Goal: Information Seeking & Learning: Understand process/instructions

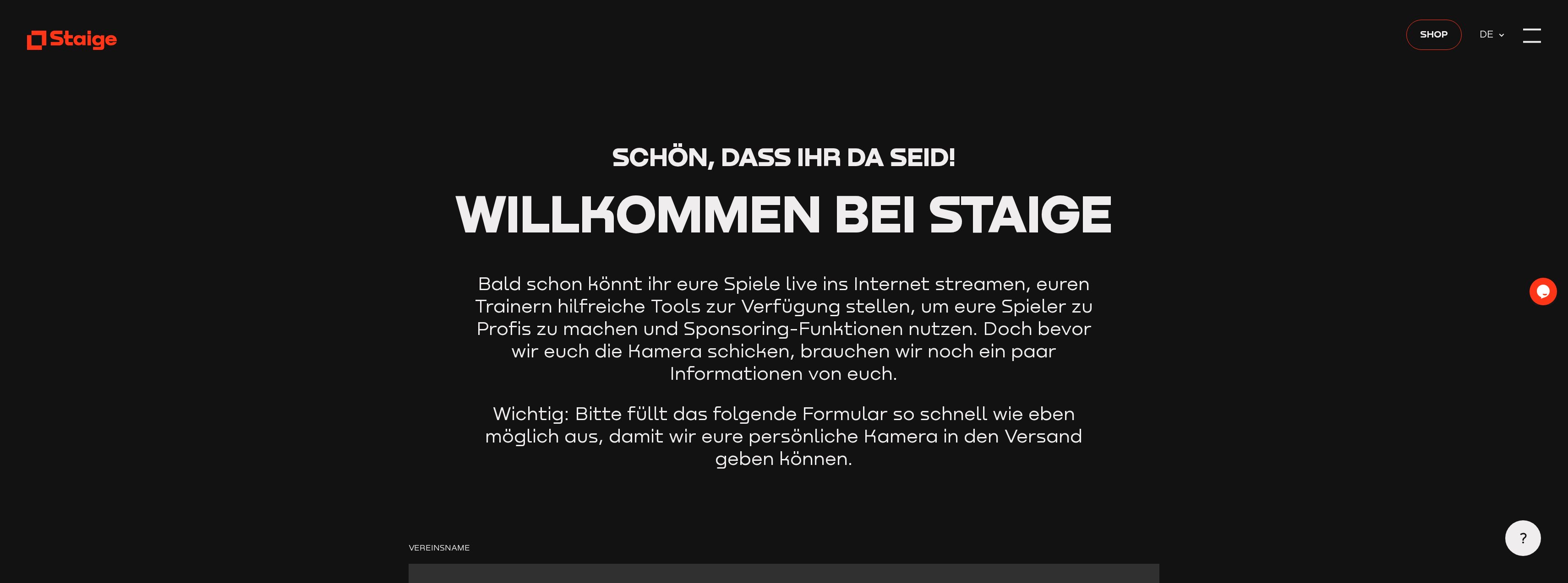
scroll to position [1201, 0]
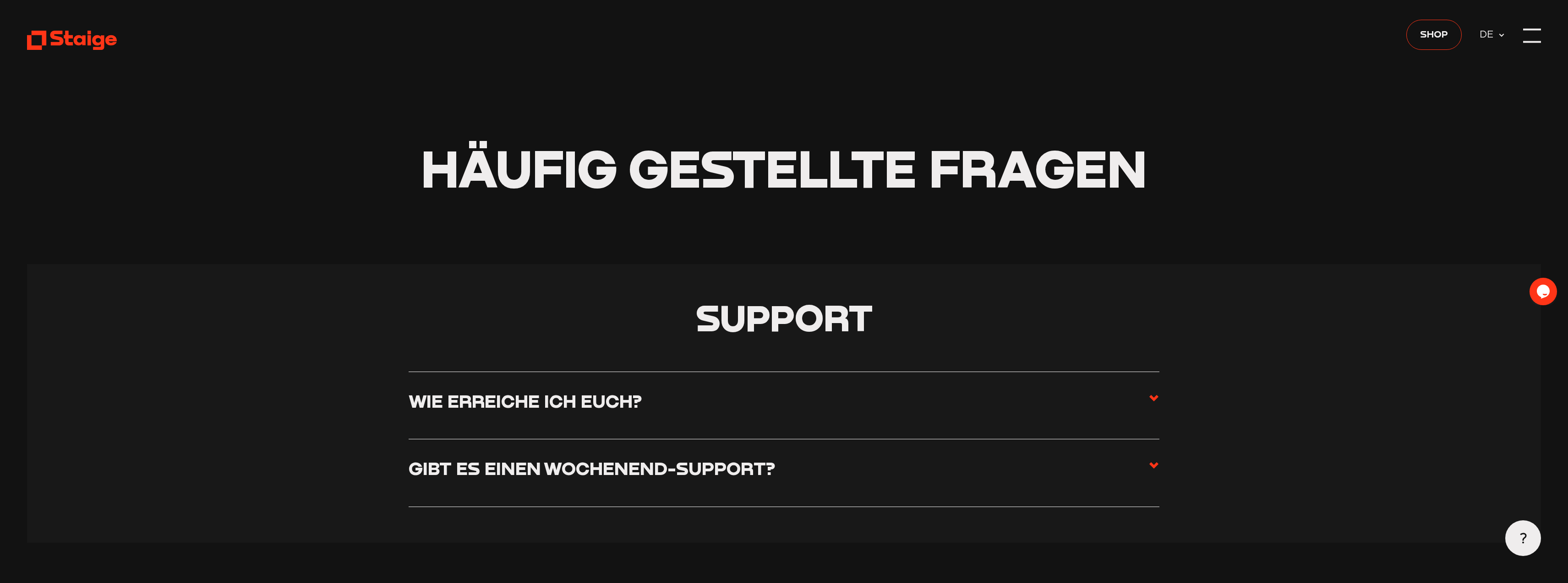
scroll to position [4376, 0]
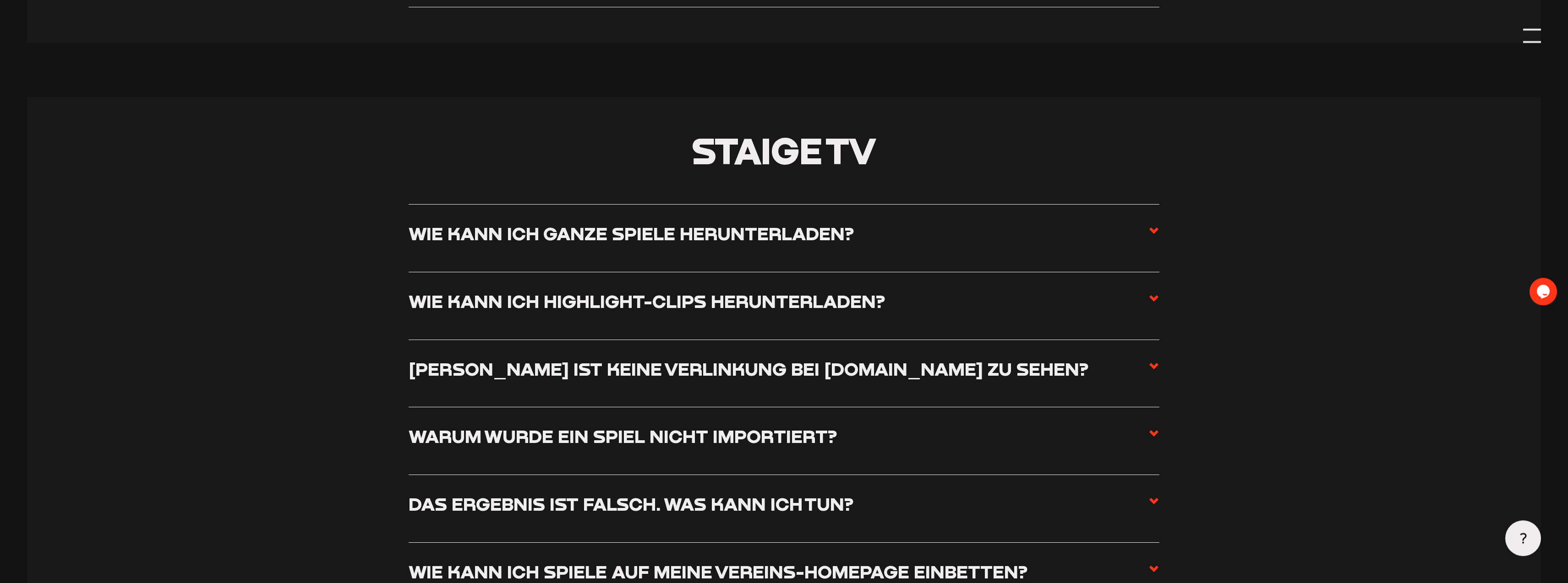
click at [825, 243] on h3 "Wie kann ich ganze Spiele herunterladen?" at bounding box center [630, 234] width 445 height 23
click at [0, 0] on input "Wie kann ich ganze Spiele herunterladen?" at bounding box center [0, 0] width 0 height 0
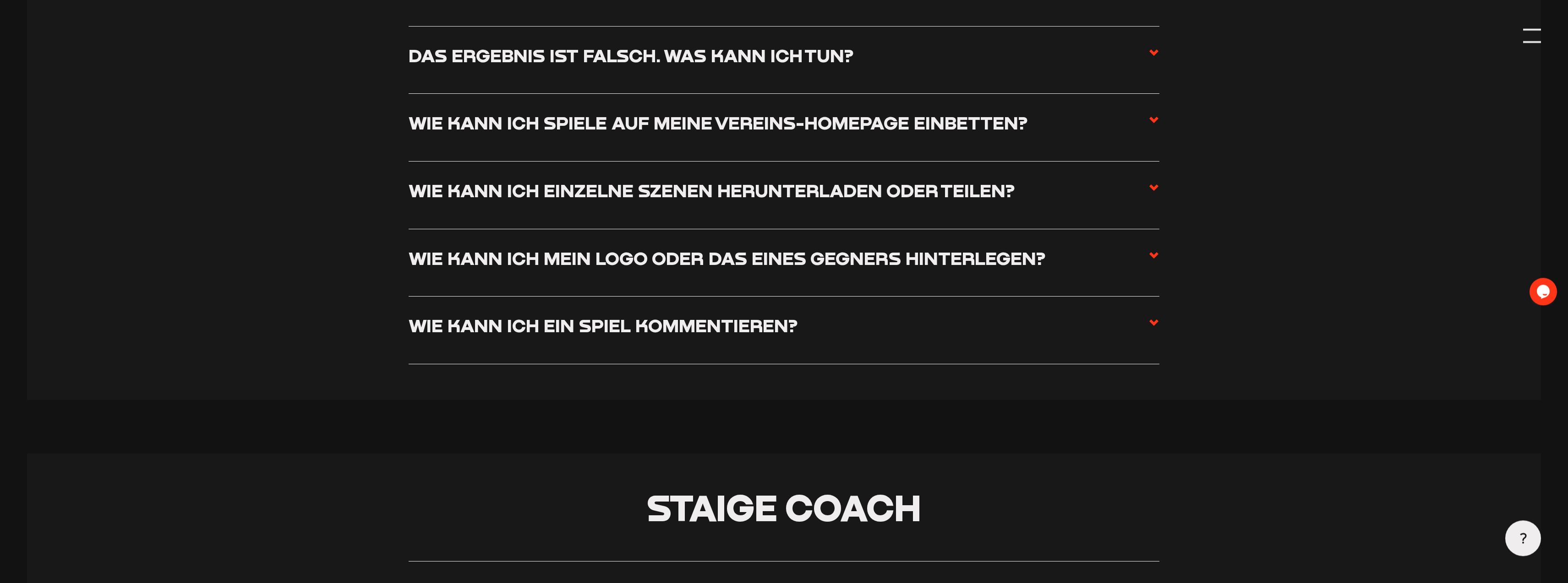
scroll to position [4936, 0]
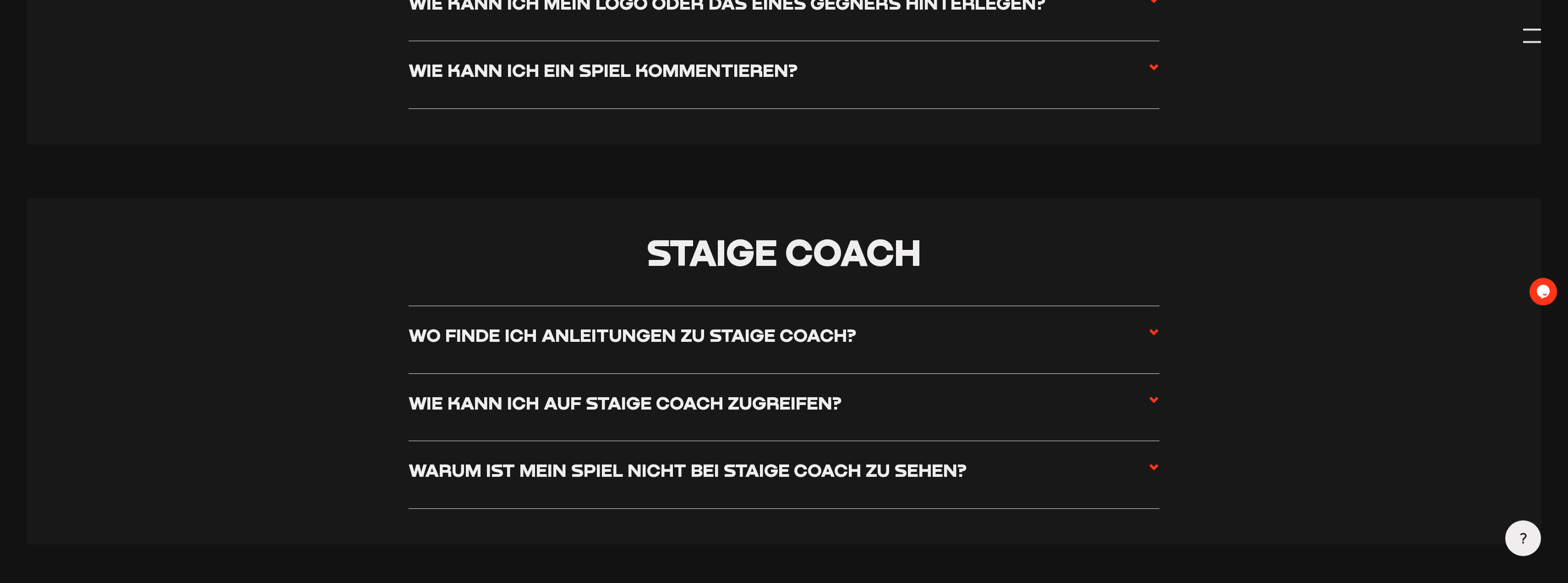
click at [656, 81] on h3 "Wie kann ich ein Spiel kommentieren?" at bounding box center [602, 70] width 389 height 23
click at [0, 0] on input "Wie kann ich ein Spiel kommentieren?" at bounding box center [0, 0] width 0 height 0
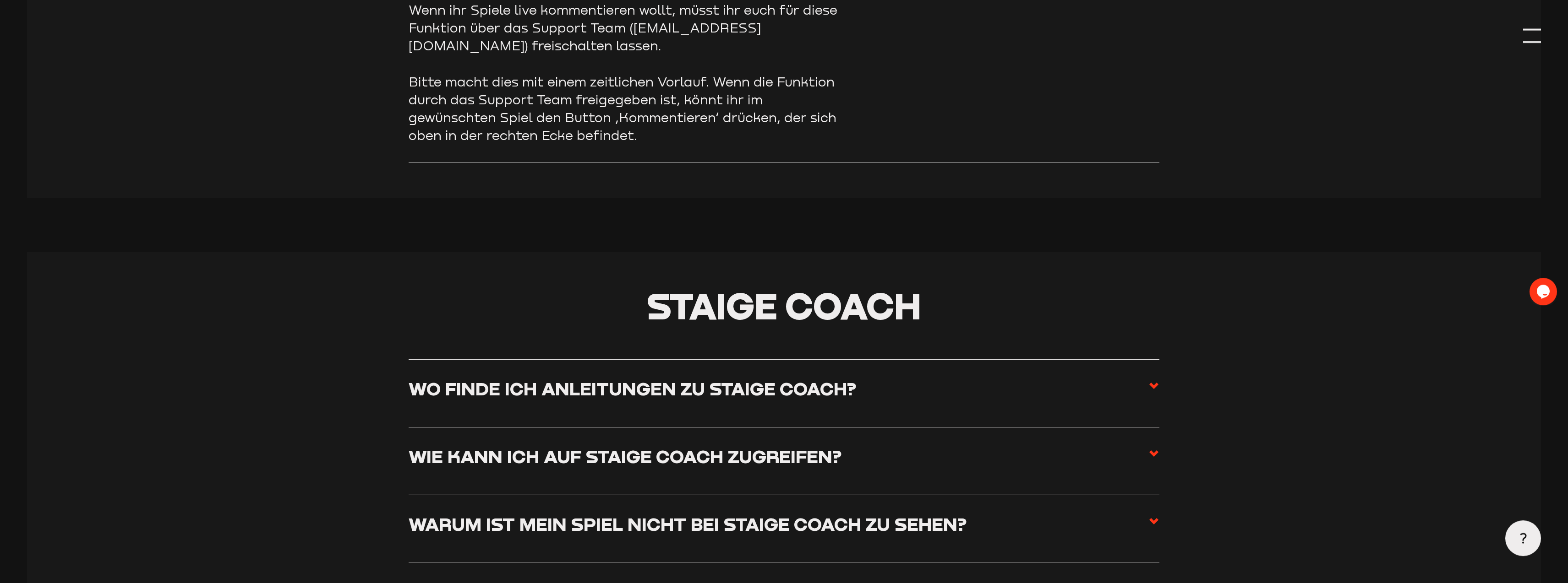
scroll to position [5080, 0]
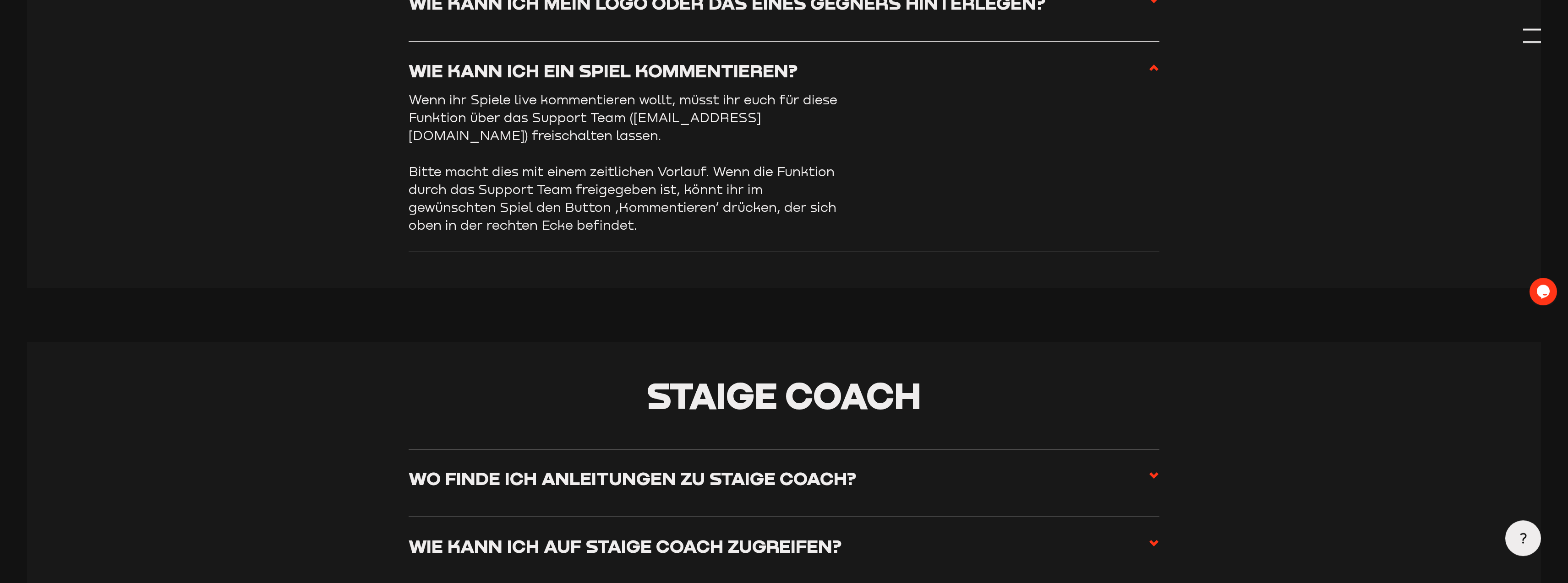
click at [657, 82] on h3 "Wie kann ich ein Spiel kommentieren?" at bounding box center [602, 71] width 389 height 23
click at [0, 0] on input "Wie kann ich ein Spiel kommentieren?" at bounding box center [0, 0] width 0 height 0
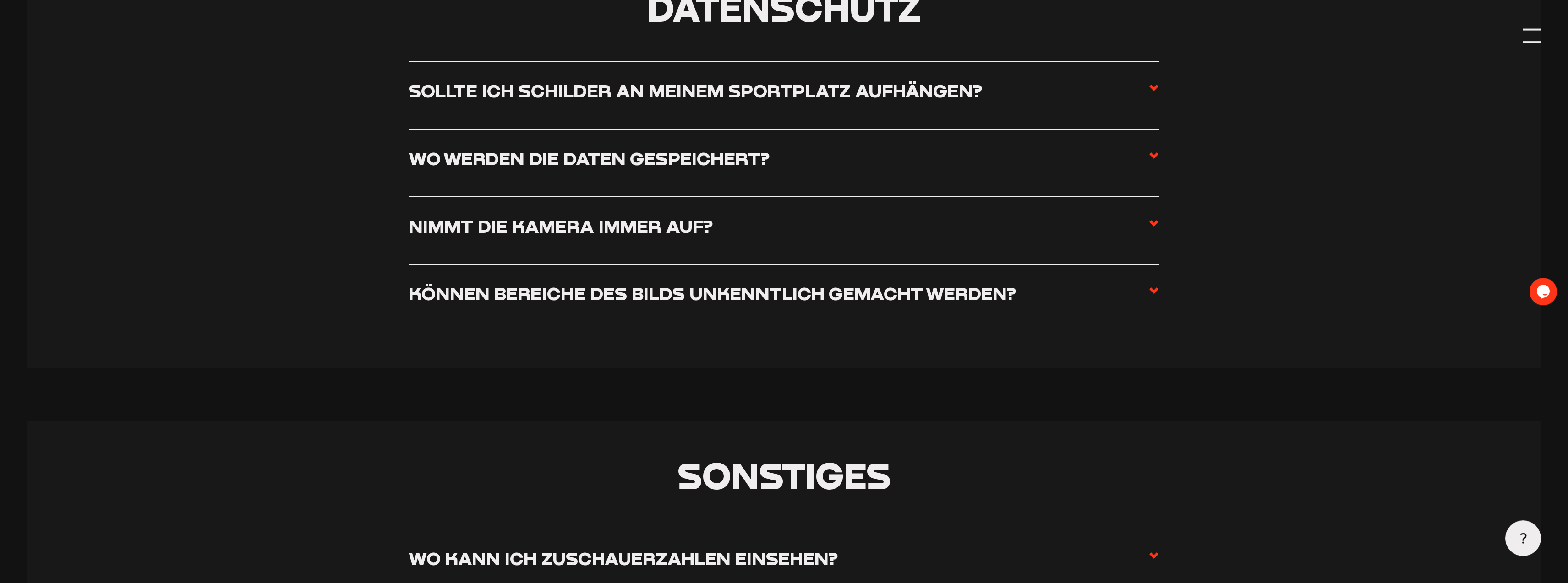
scroll to position [6481, 0]
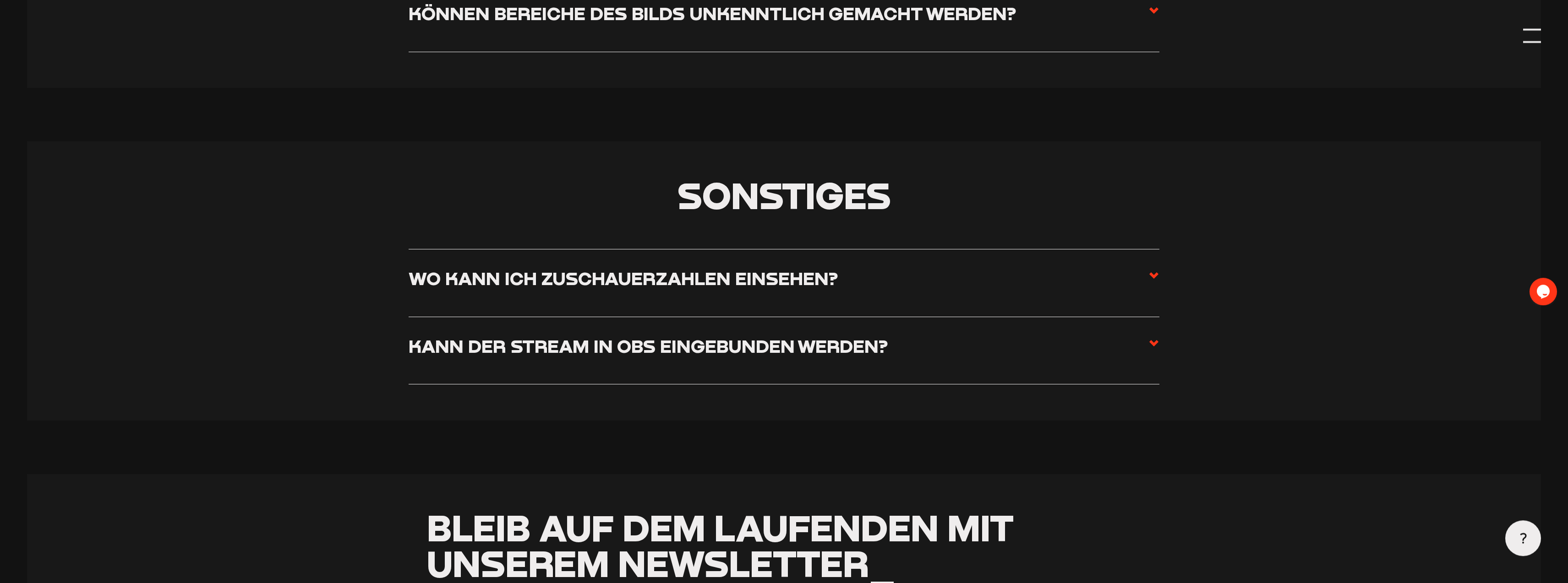
click at [765, 358] on h3 "Kann der Stream in OBS eingebunden werden?" at bounding box center [648, 346] width 479 height 23
click at [0, 0] on input "Kann der Stream in OBS eingebunden werden?" at bounding box center [0, 0] width 0 height 0
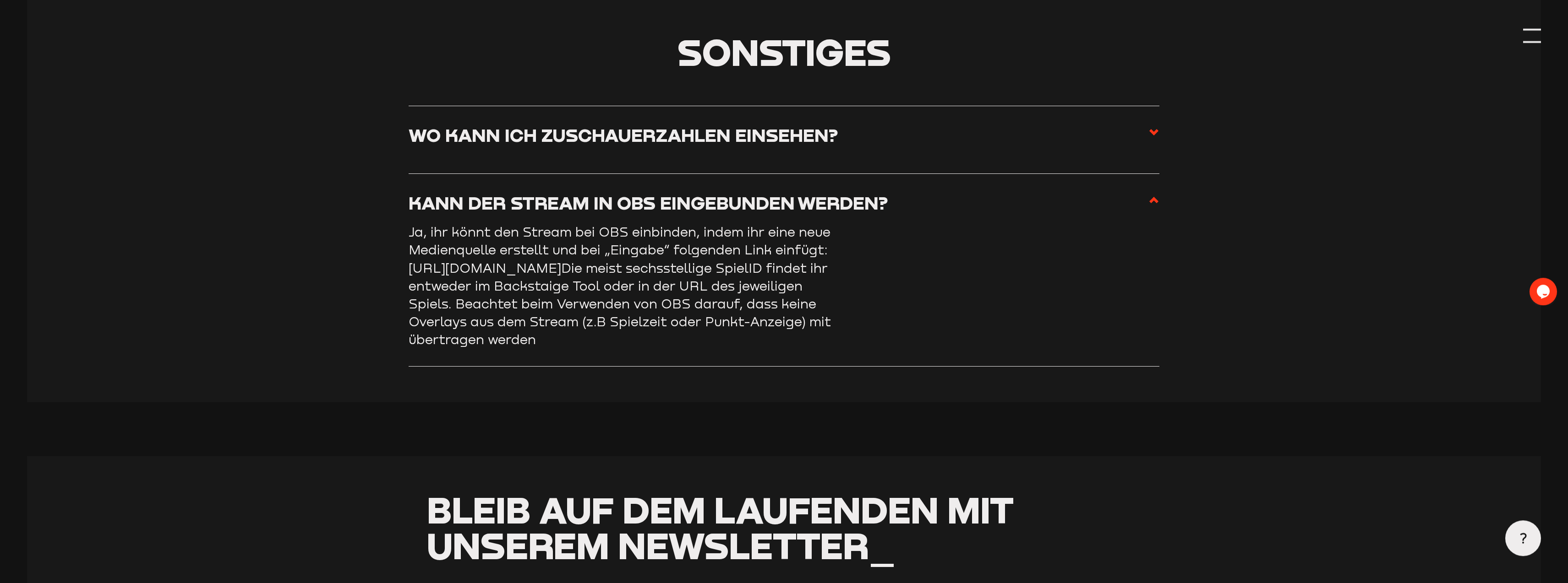
scroll to position [6337, 0]
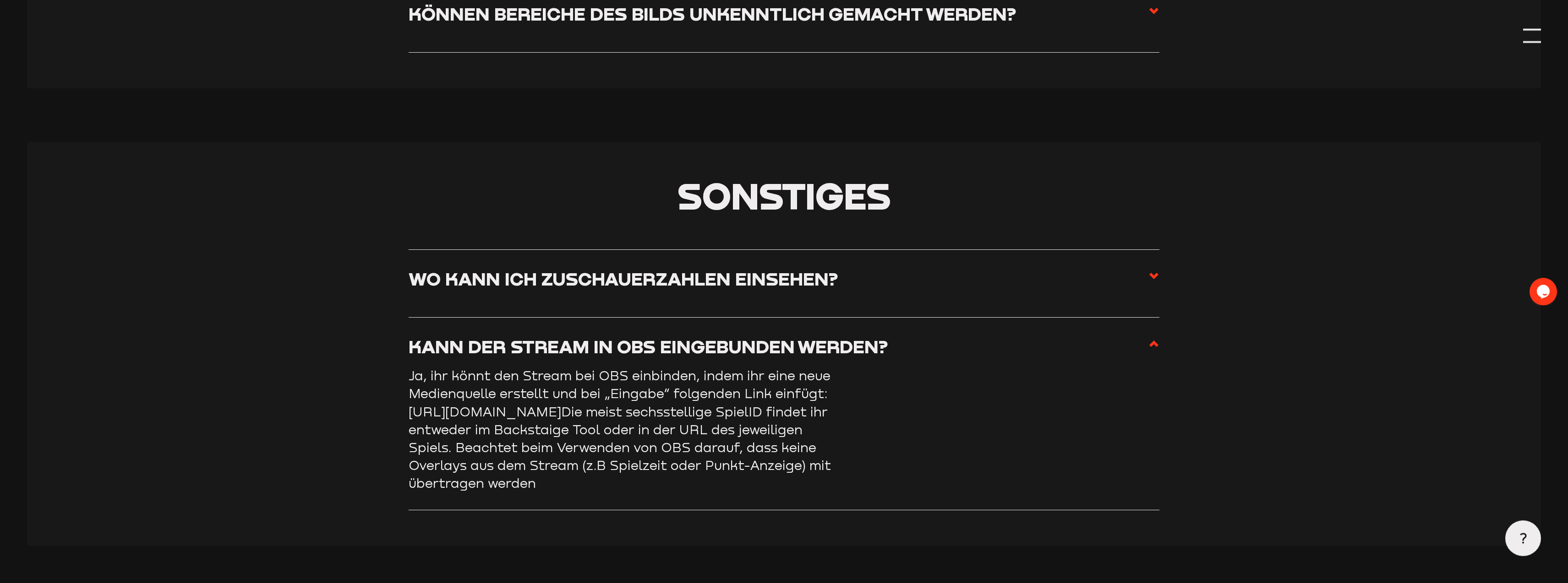
drag, startPoint x: 402, startPoint y: 431, endPoint x: 494, endPoint y: 431, distance: 92.0
click at [538, 431] on section "Sonstiges Wo kann ich Zuschauerzahlen einsehen? Aufgrund von Cookies sind Zusch…" at bounding box center [784, 344] width 1515 height 404
click at [355, 426] on section "Sonstiges Wo kann ich Zuschauerzahlen einsehen? Aufgrund von Cookies sind Zusch…" at bounding box center [784, 344] width 1515 height 404
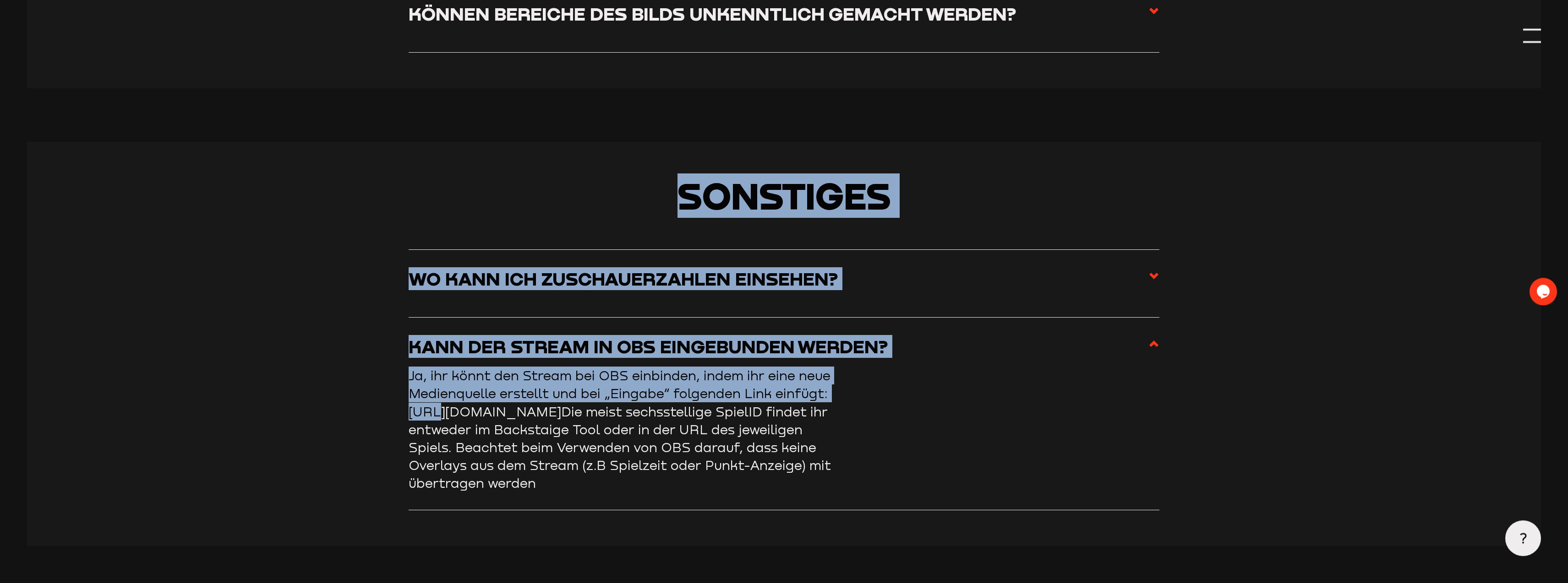
drag, startPoint x: 408, startPoint y: 428, endPoint x: 440, endPoint y: 428, distance: 32.0
click at [440, 428] on section "Sonstiges Wo kann ich Zuschauerzahlen einsehen? Aufgrund von Cookies sind Zusch…" at bounding box center [784, 344] width 1515 height 404
click at [412, 419] on link "[URL][DOMAIN_NAME]" at bounding box center [485, 411] width 152 height 15
